Goal: Share content: Share content

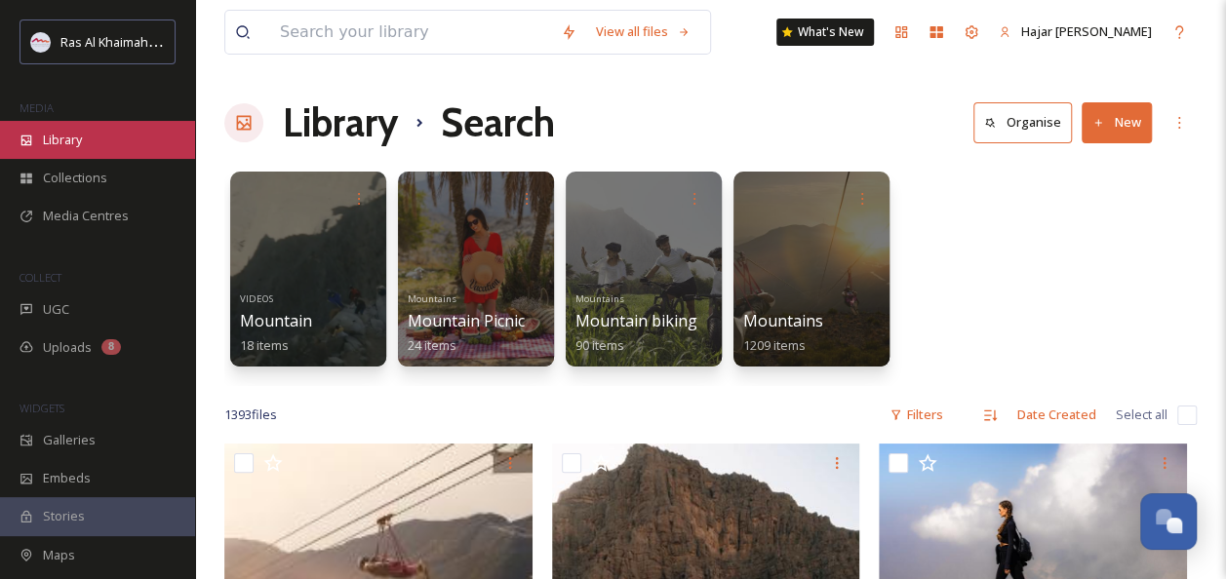
click at [37, 146] on div "Library" at bounding box center [97, 140] width 195 height 38
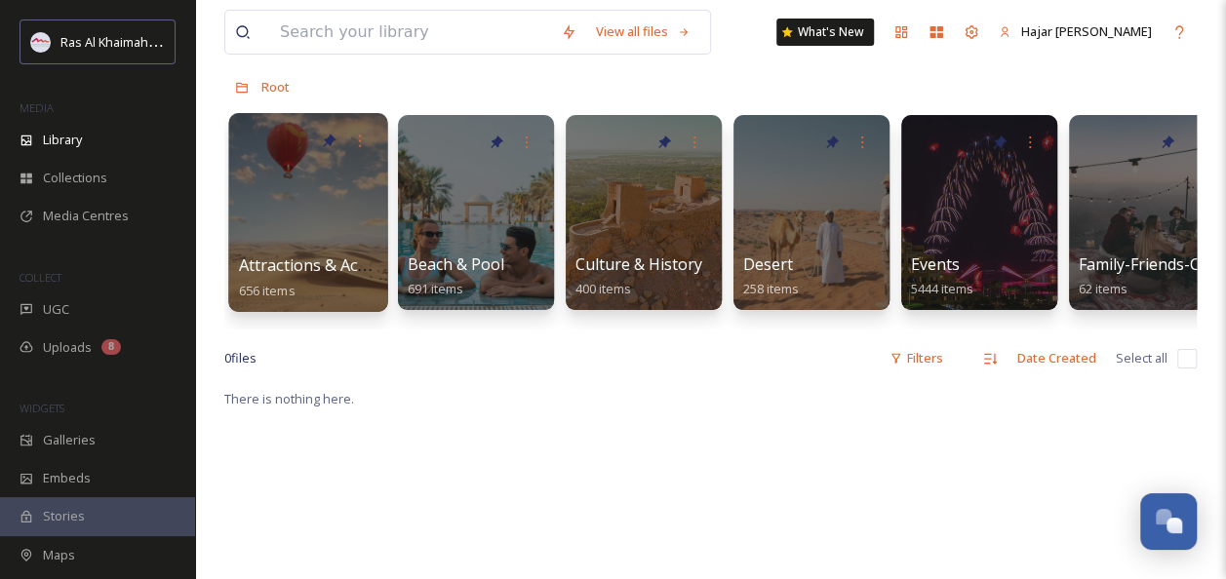
scroll to position [98, 0]
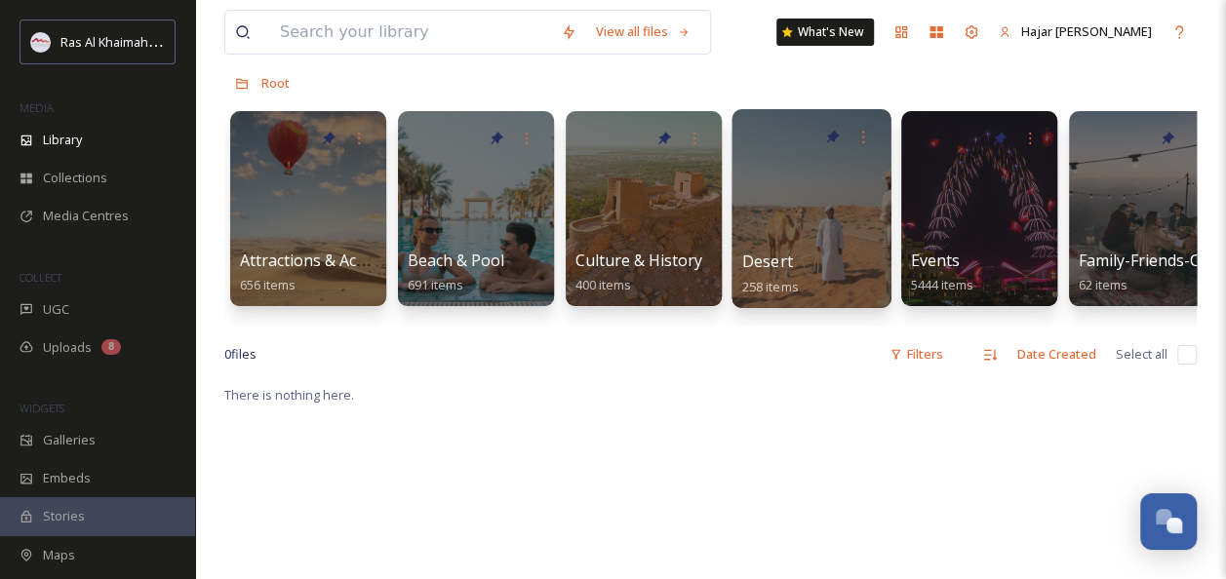
click at [808, 237] on div at bounding box center [811, 208] width 159 height 199
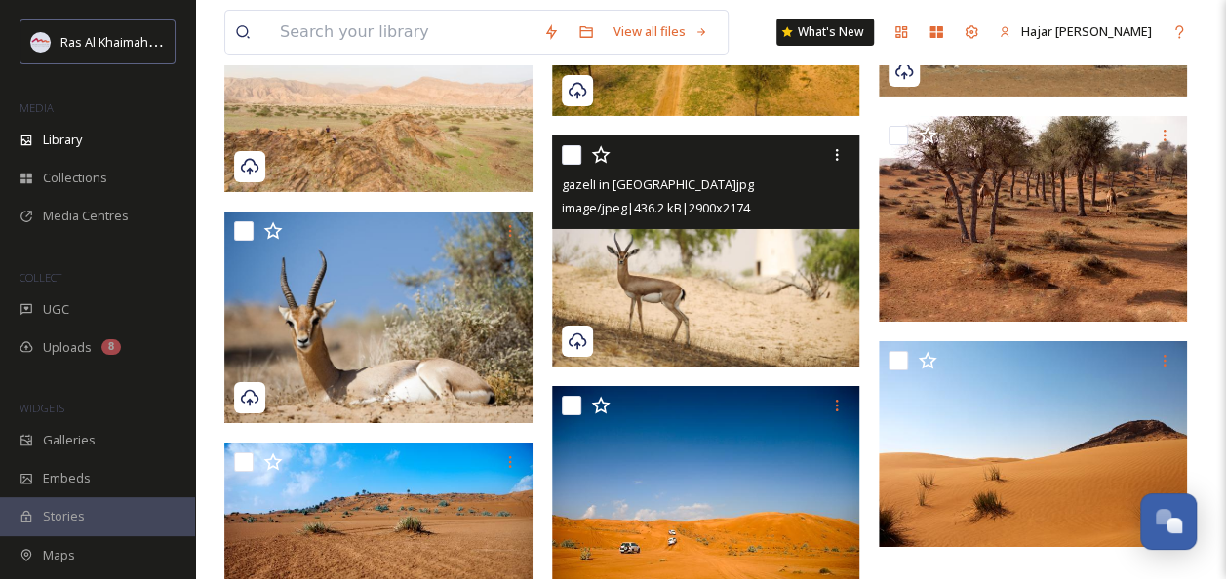
scroll to position [3316, 0]
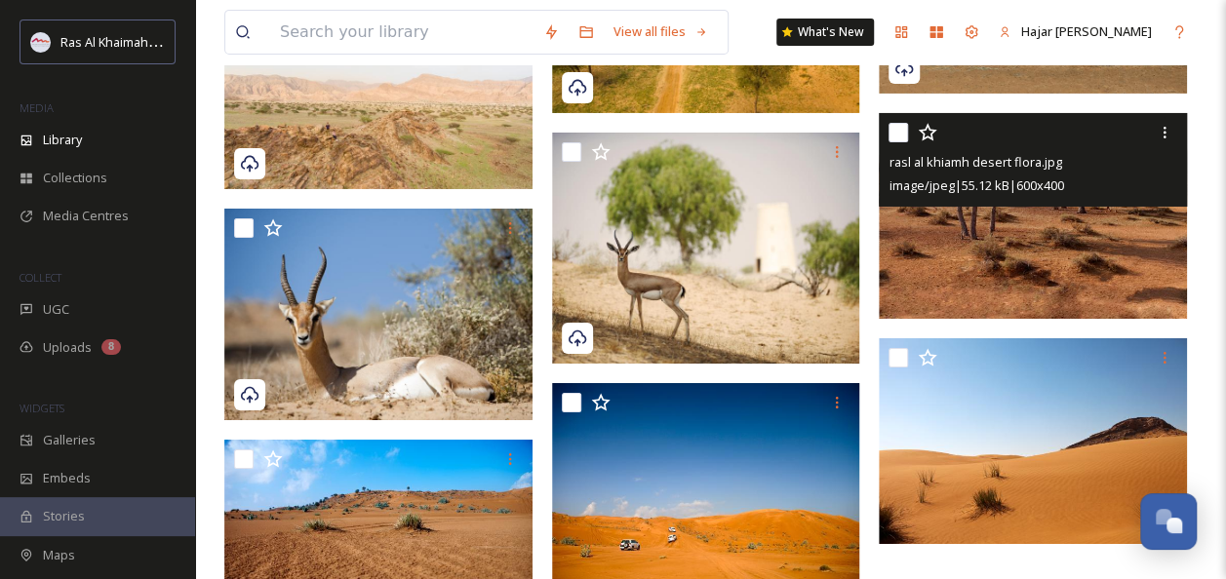
click at [1012, 240] on img at bounding box center [1033, 216] width 308 height 206
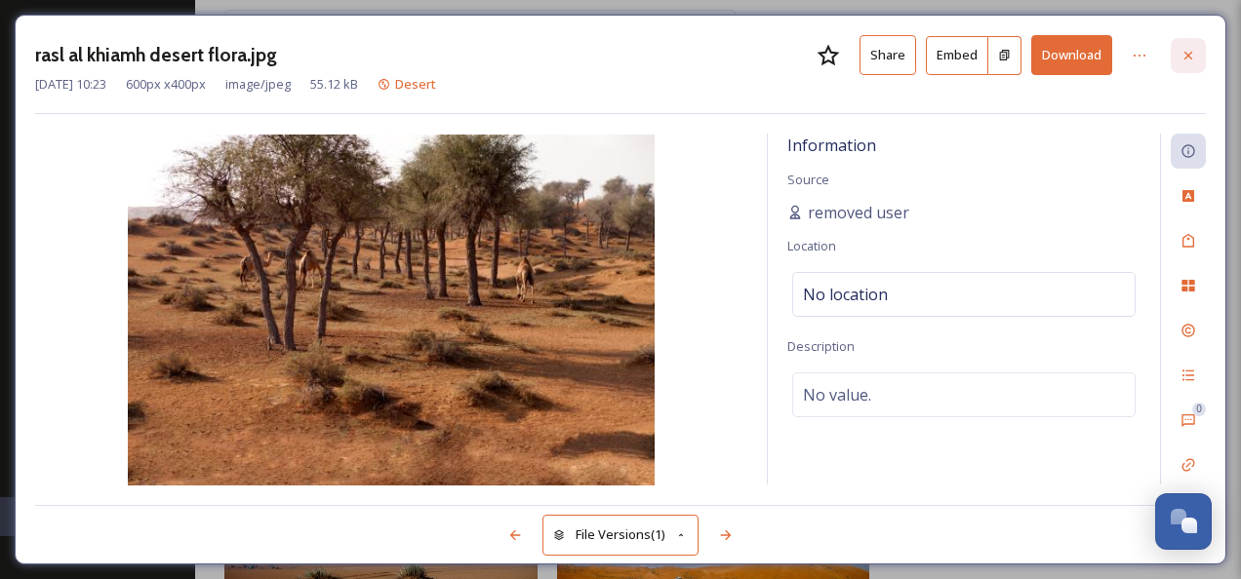
click at [1190, 42] on div at bounding box center [1187, 55] width 35 height 35
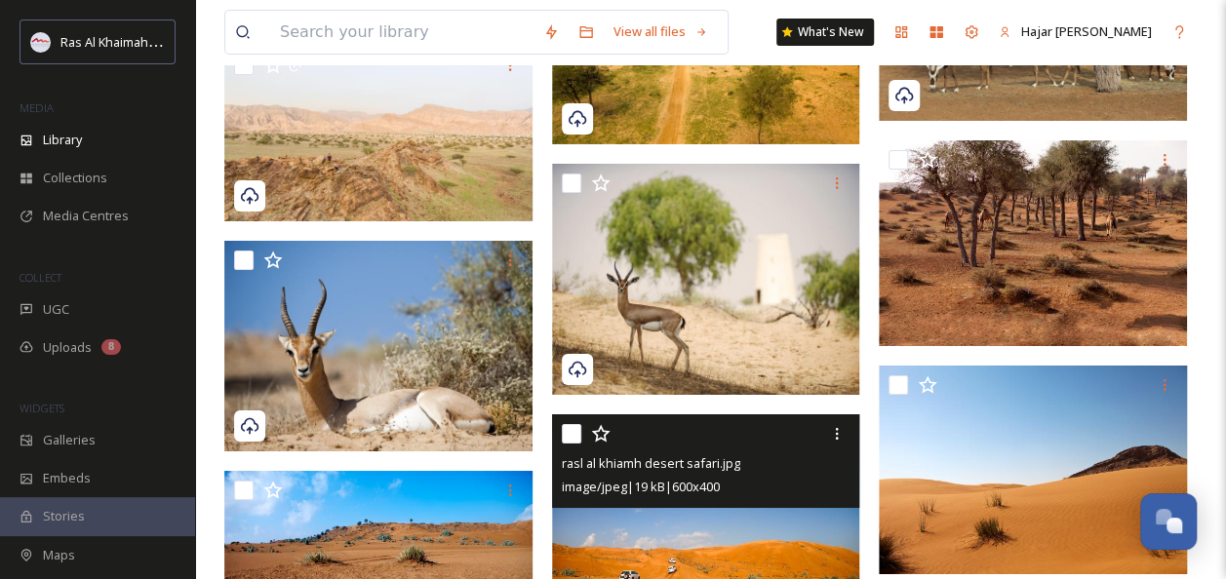
scroll to position [3282, 0]
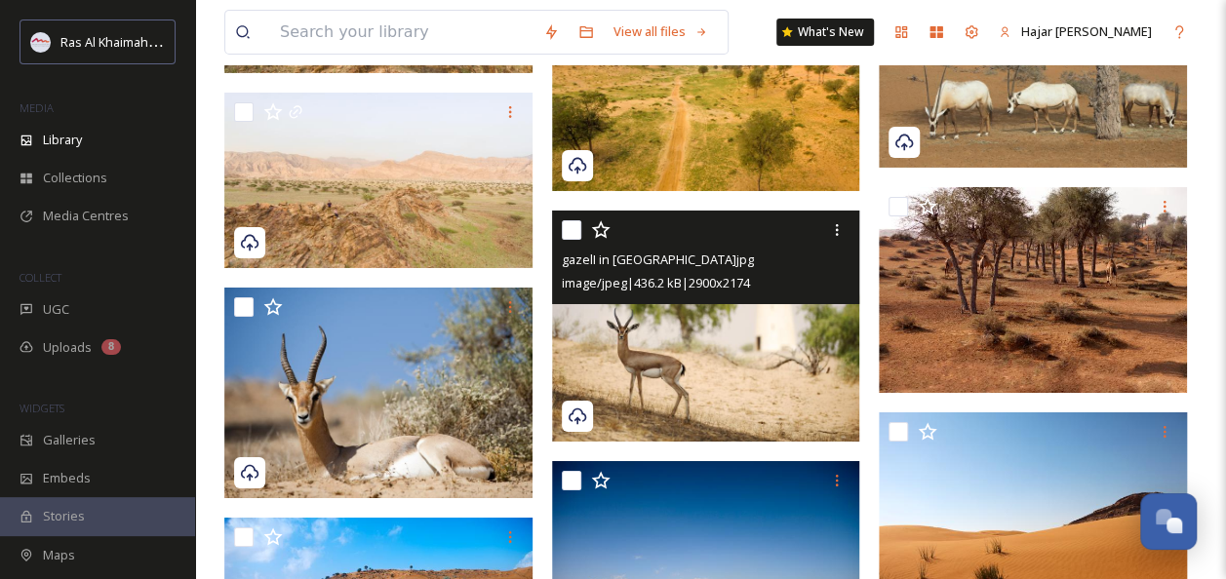
click at [731, 411] on img at bounding box center [706, 326] width 308 height 231
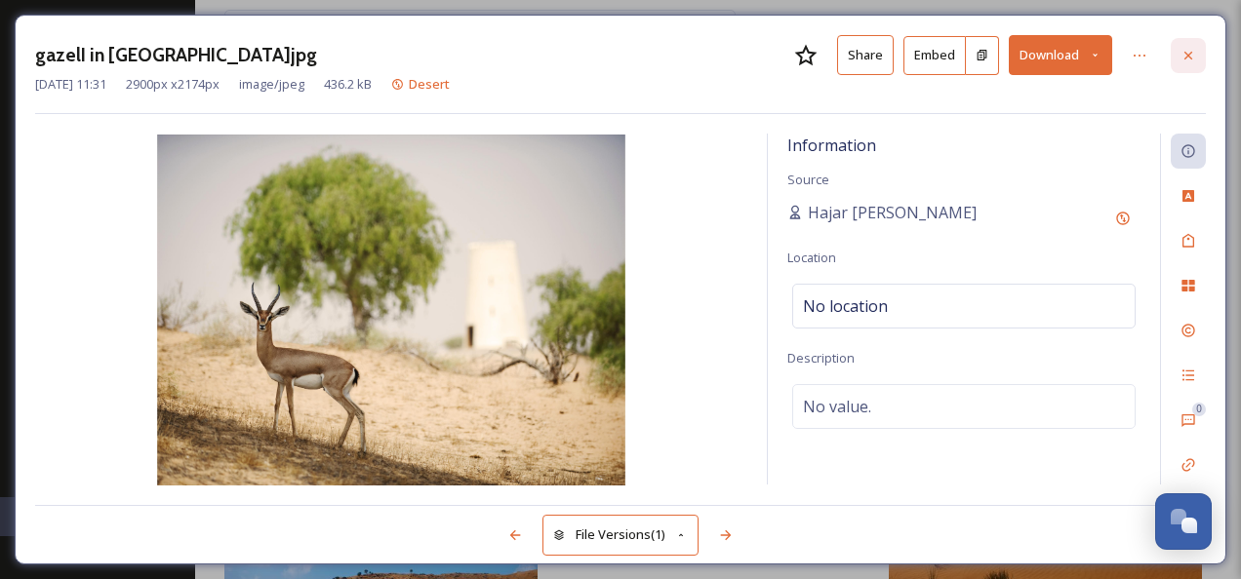
click at [1186, 56] on icon at bounding box center [1188, 55] width 8 height 8
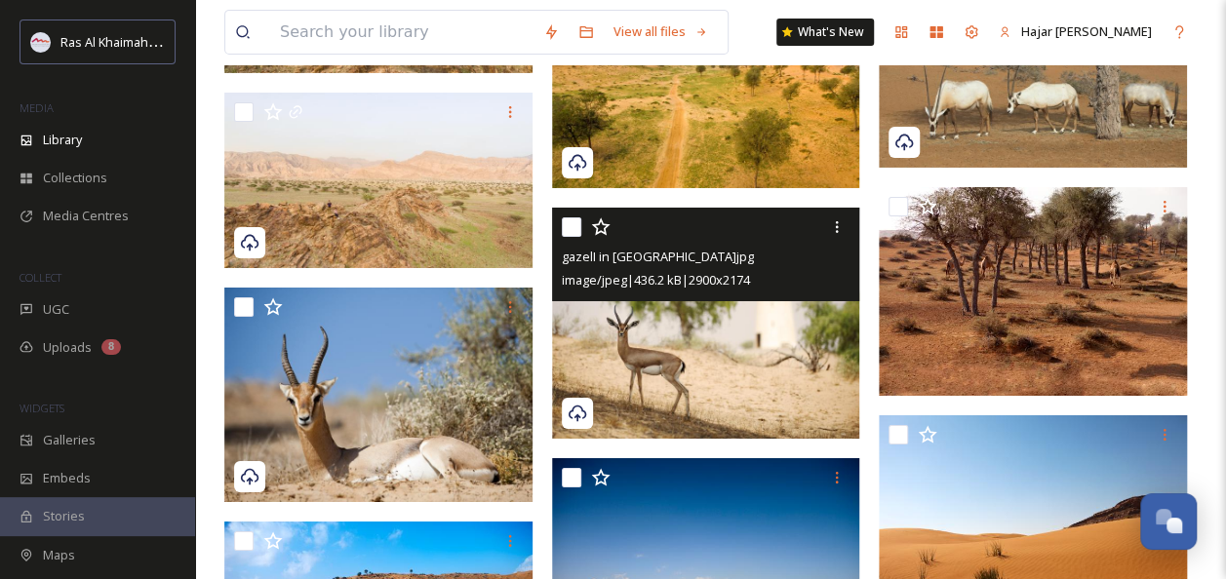
click at [697, 355] on img at bounding box center [706, 323] width 308 height 231
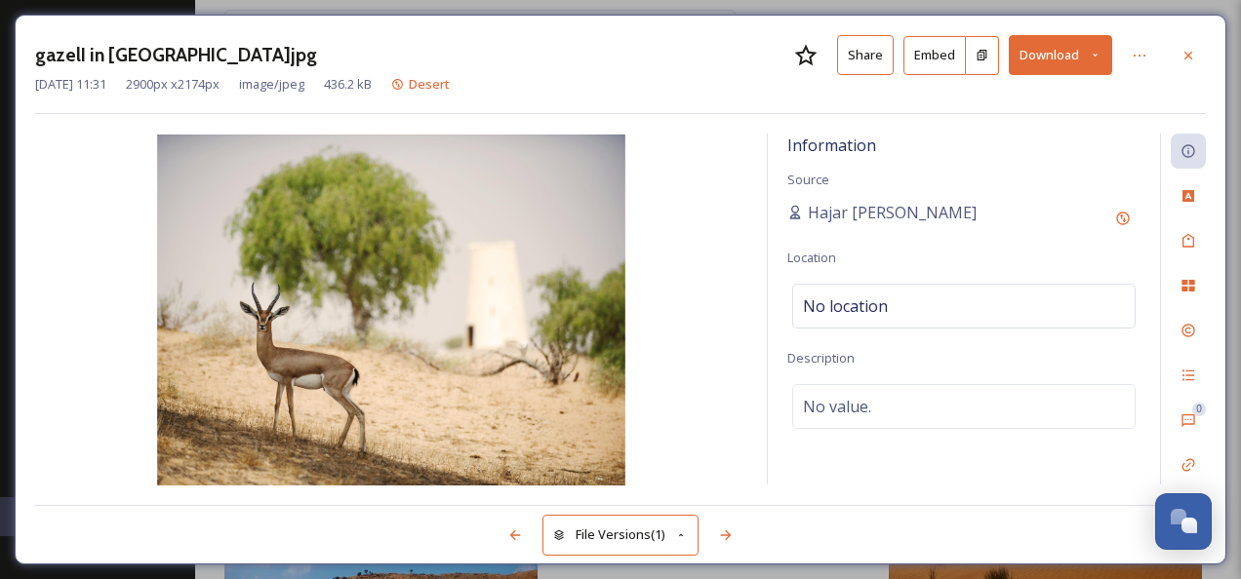
click at [868, 62] on button "Share" at bounding box center [865, 55] width 57 height 40
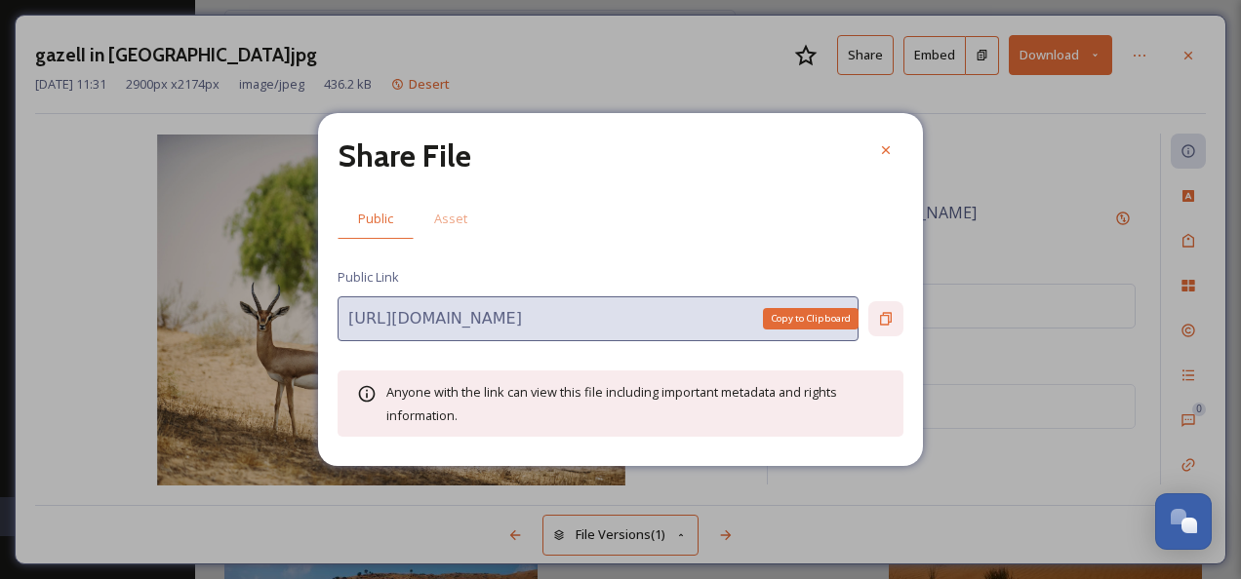
click at [884, 311] on icon at bounding box center [886, 319] width 16 height 16
click at [899, 142] on div at bounding box center [885, 150] width 35 height 35
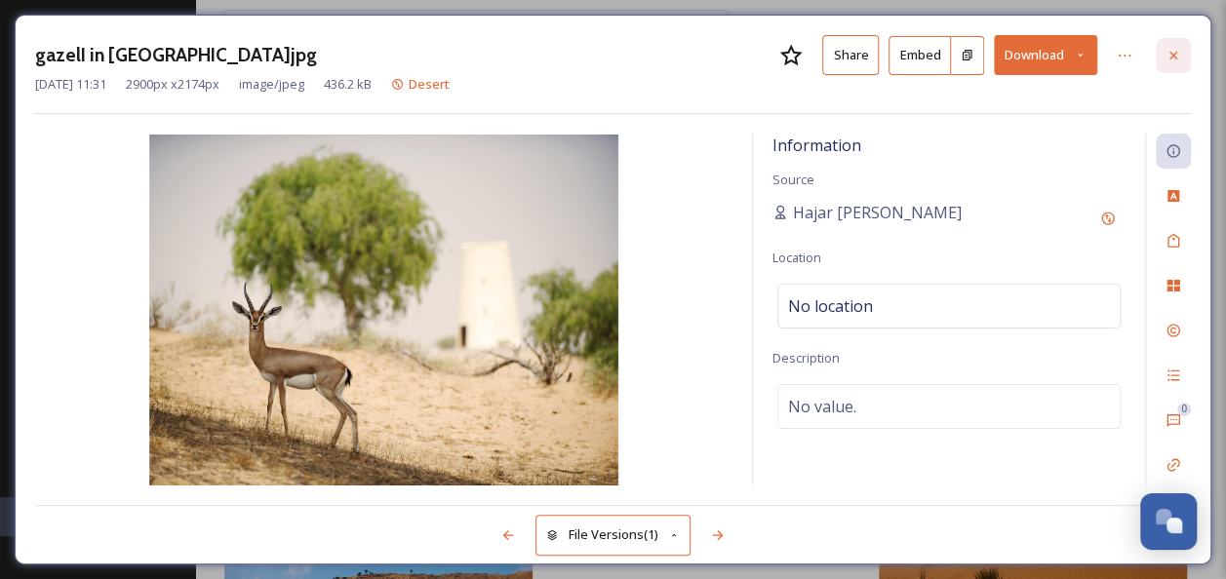
click at [1172, 53] on icon at bounding box center [1173, 55] width 8 height 8
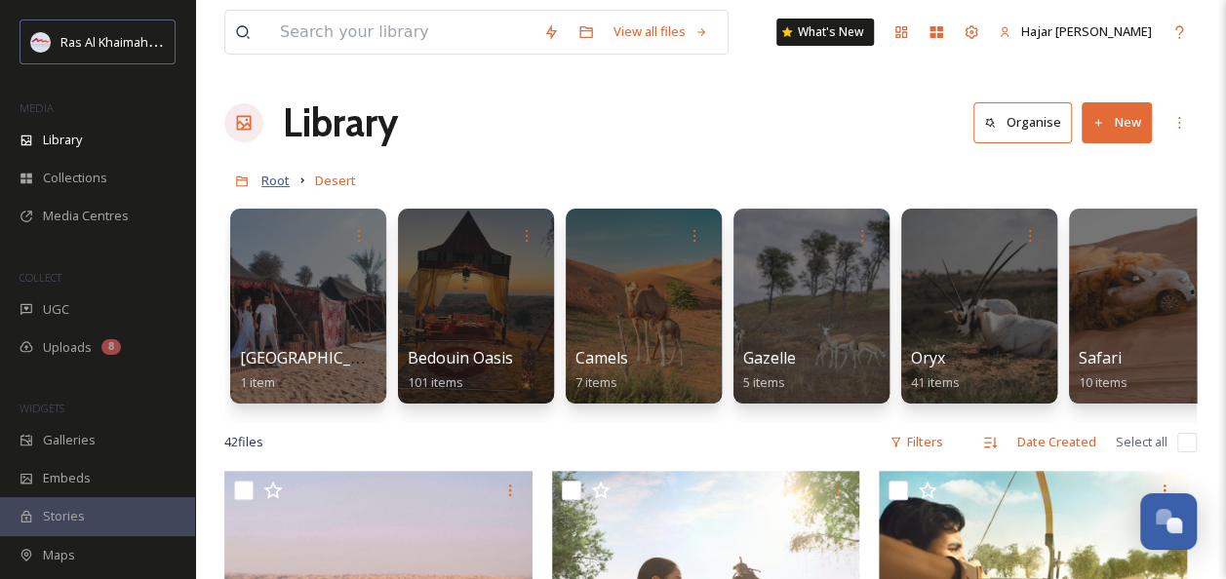
click at [277, 182] on span "Root" at bounding box center [275, 181] width 28 height 18
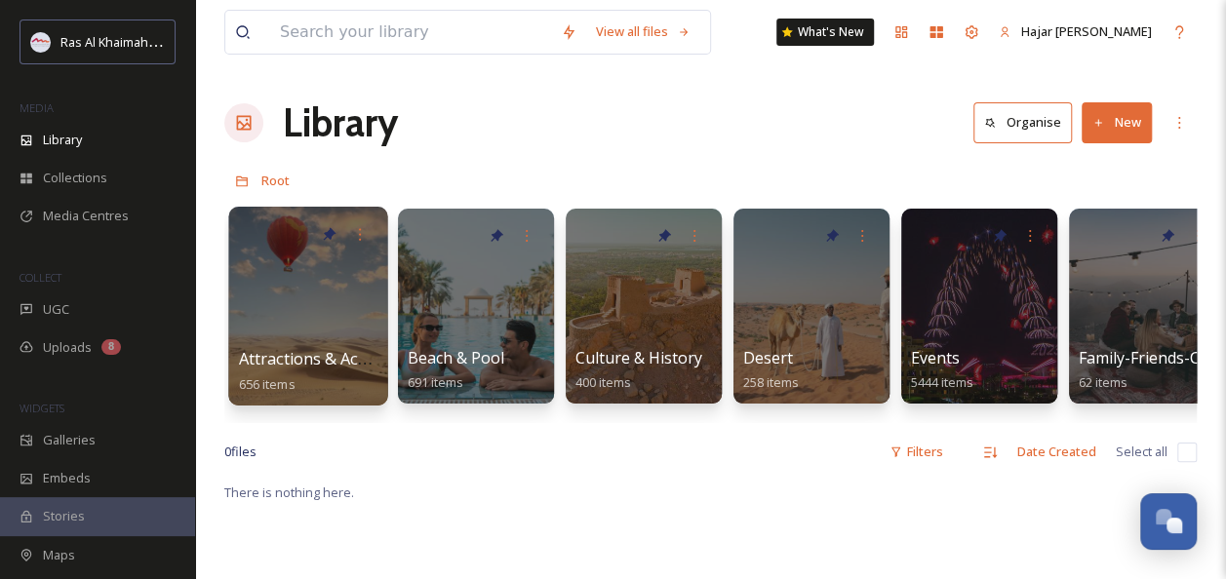
click at [302, 321] on div at bounding box center [307, 306] width 159 height 199
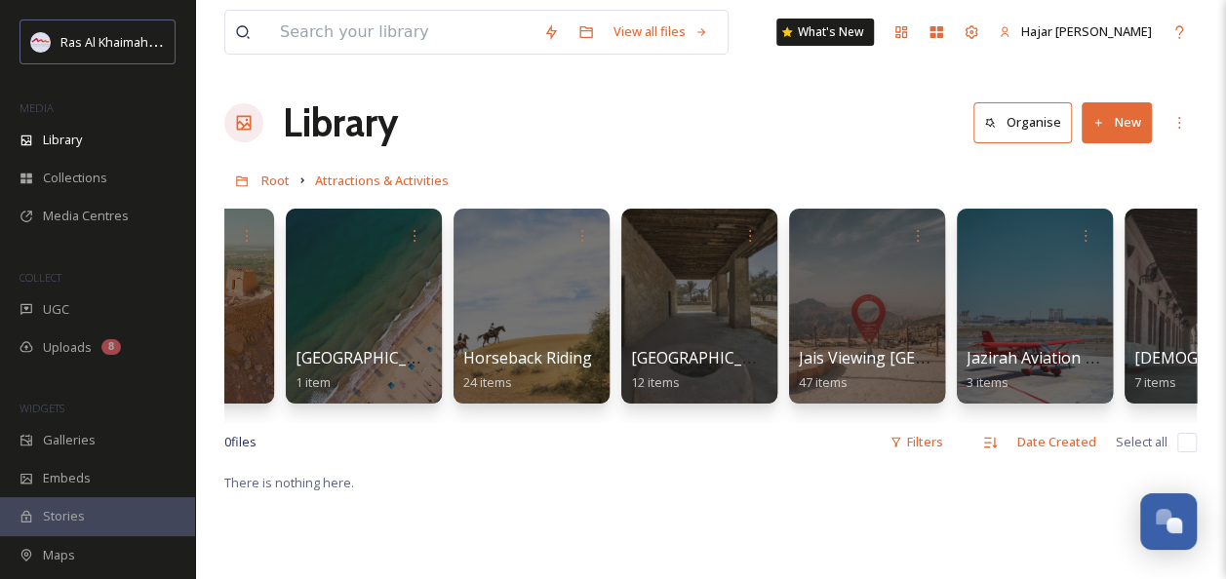
scroll to position [0, 1465]
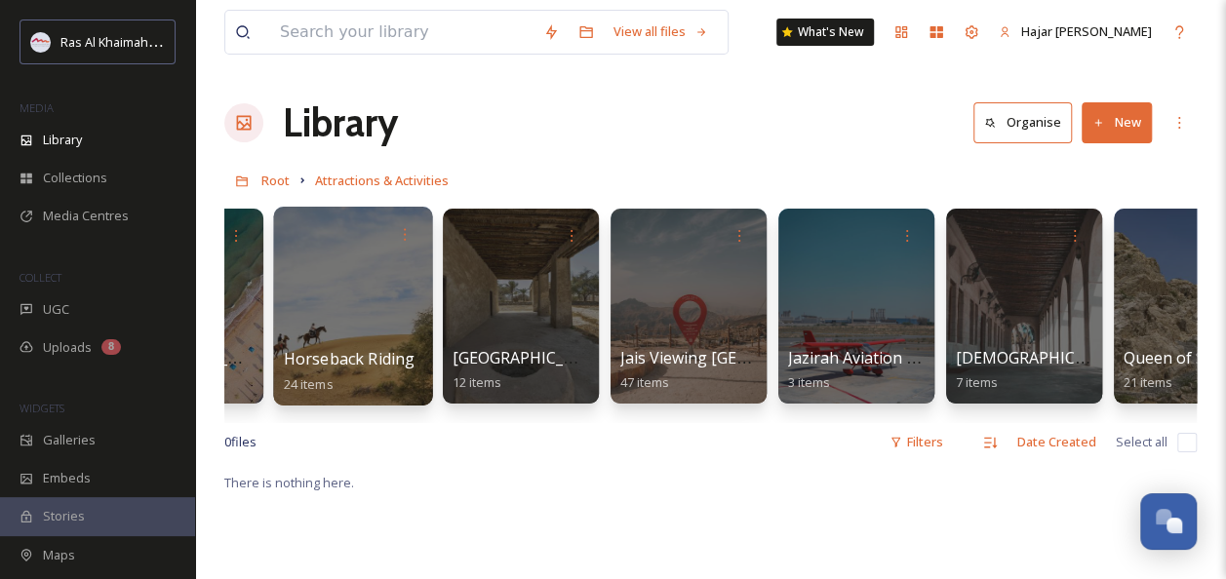
click at [357, 324] on div at bounding box center [352, 306] width 159 height 199
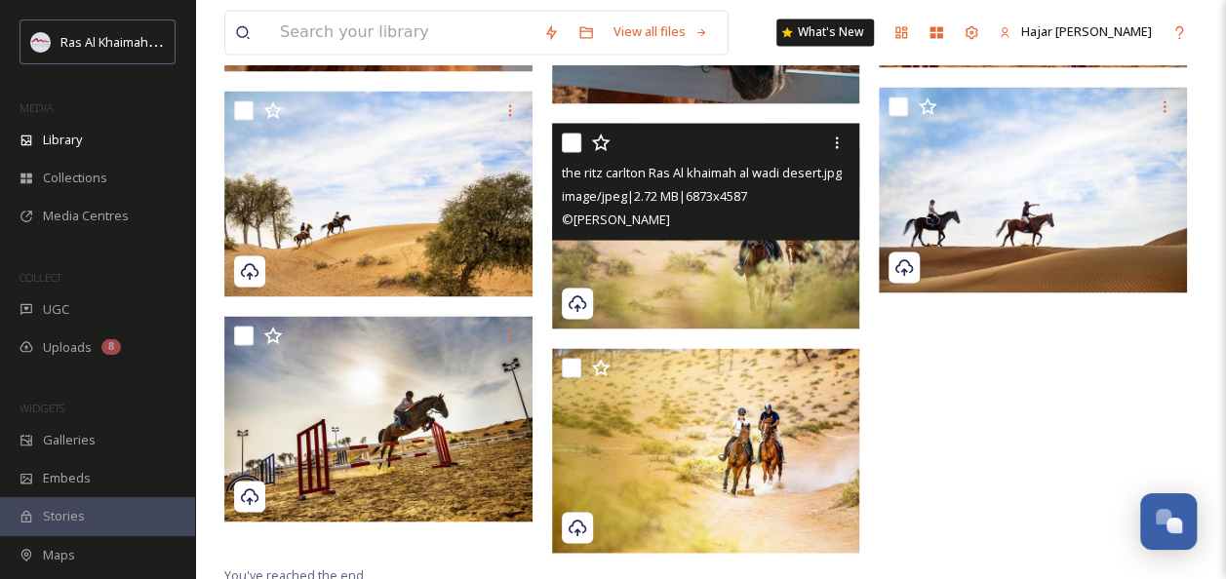
scroll to position [1758, 0]
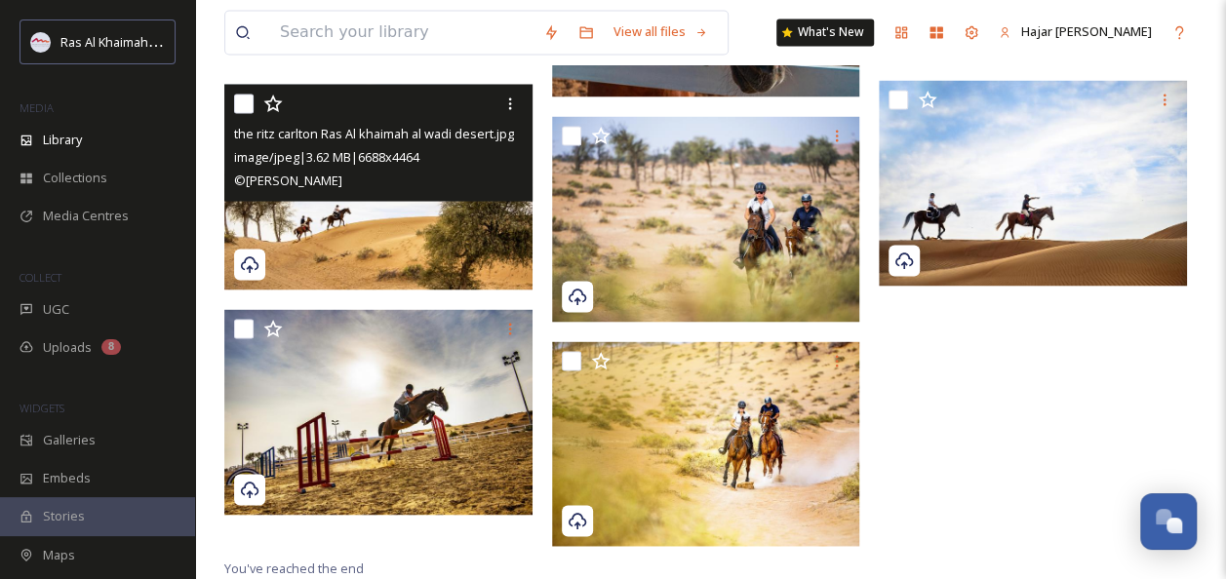
click at [424, 228] on img at bounding box center [378, 187] width 308 height 206
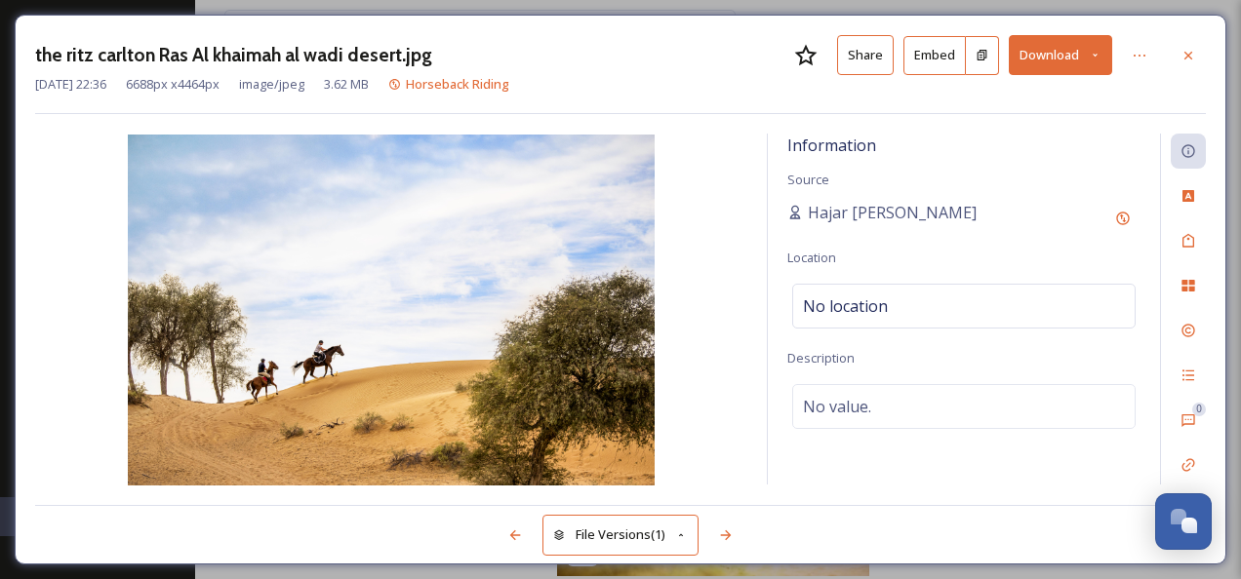
click at [878, 59] on button "Share" at bounding box center [865, 55] width 57 height 40
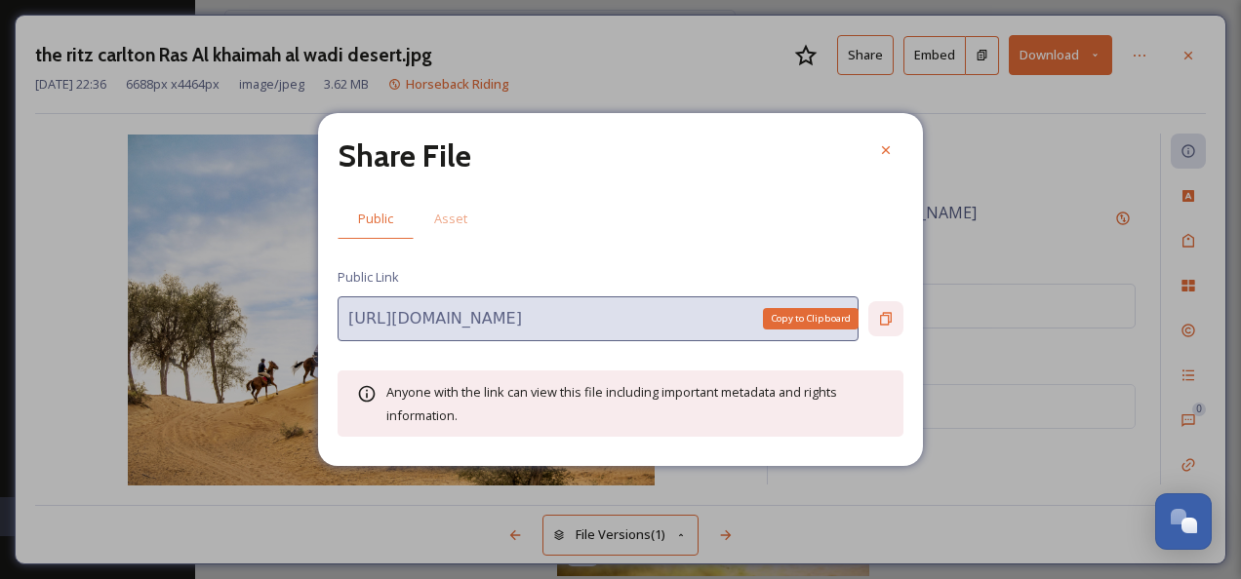
click at [881, 321] on icon at bounding box center [886, 319] width 12 height 13
click at [879, 146] on icon at bounding box center [886, 150] width 16 height 16
